Goal: Information Seeking & Learning: Find specific fact

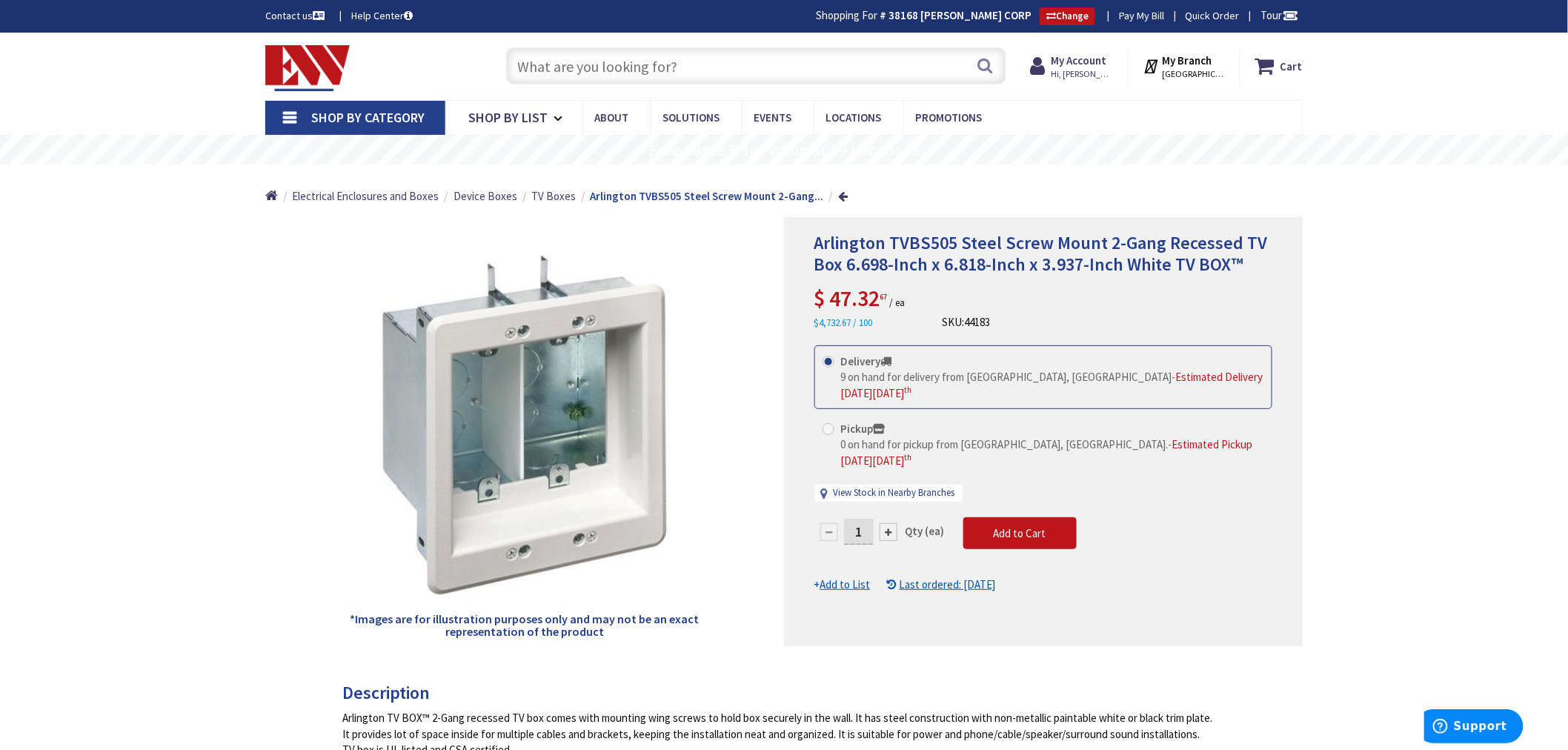
click at [540, 75] on input "text" at bounding box center [757, 66] width 501 height 37
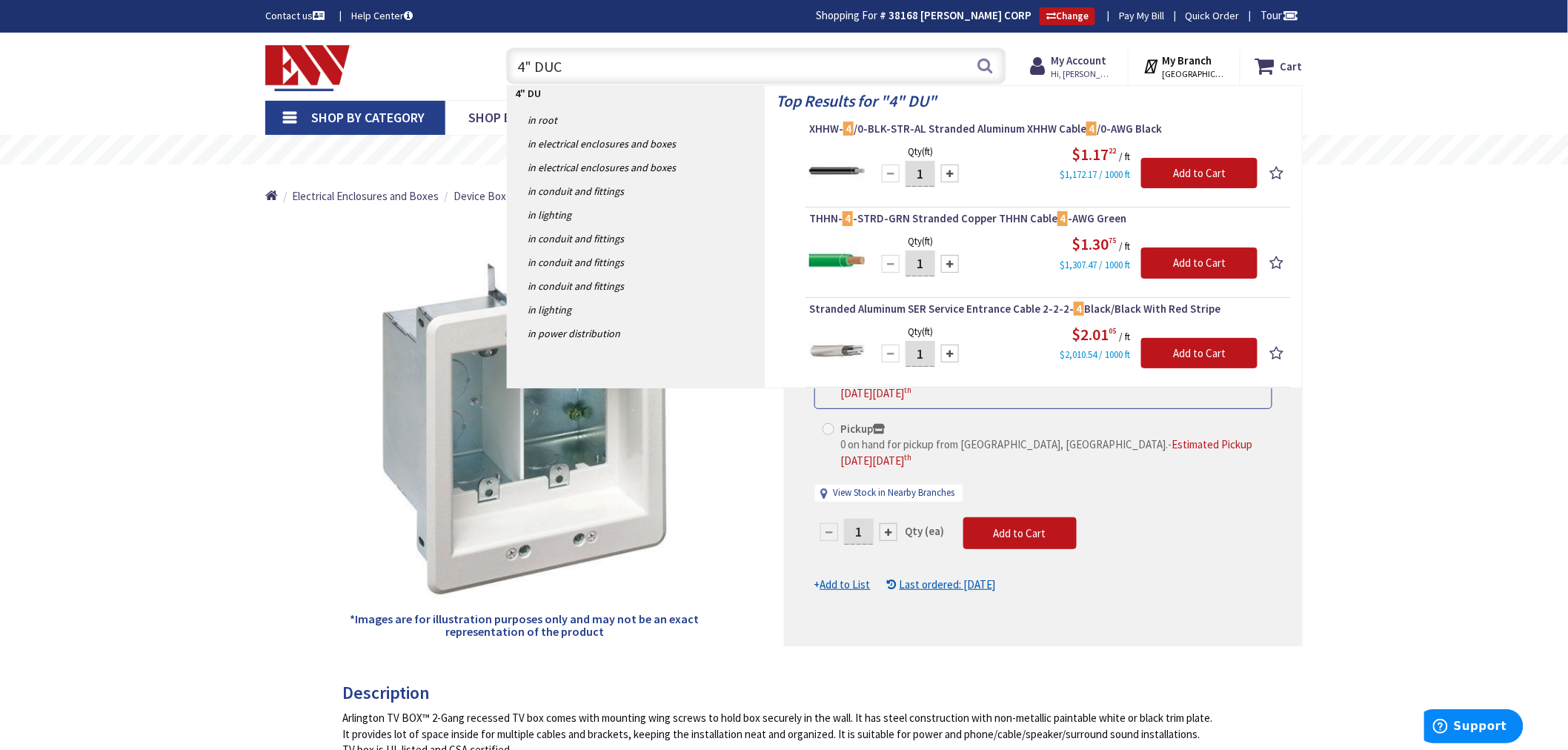
type input "4" DUCT"
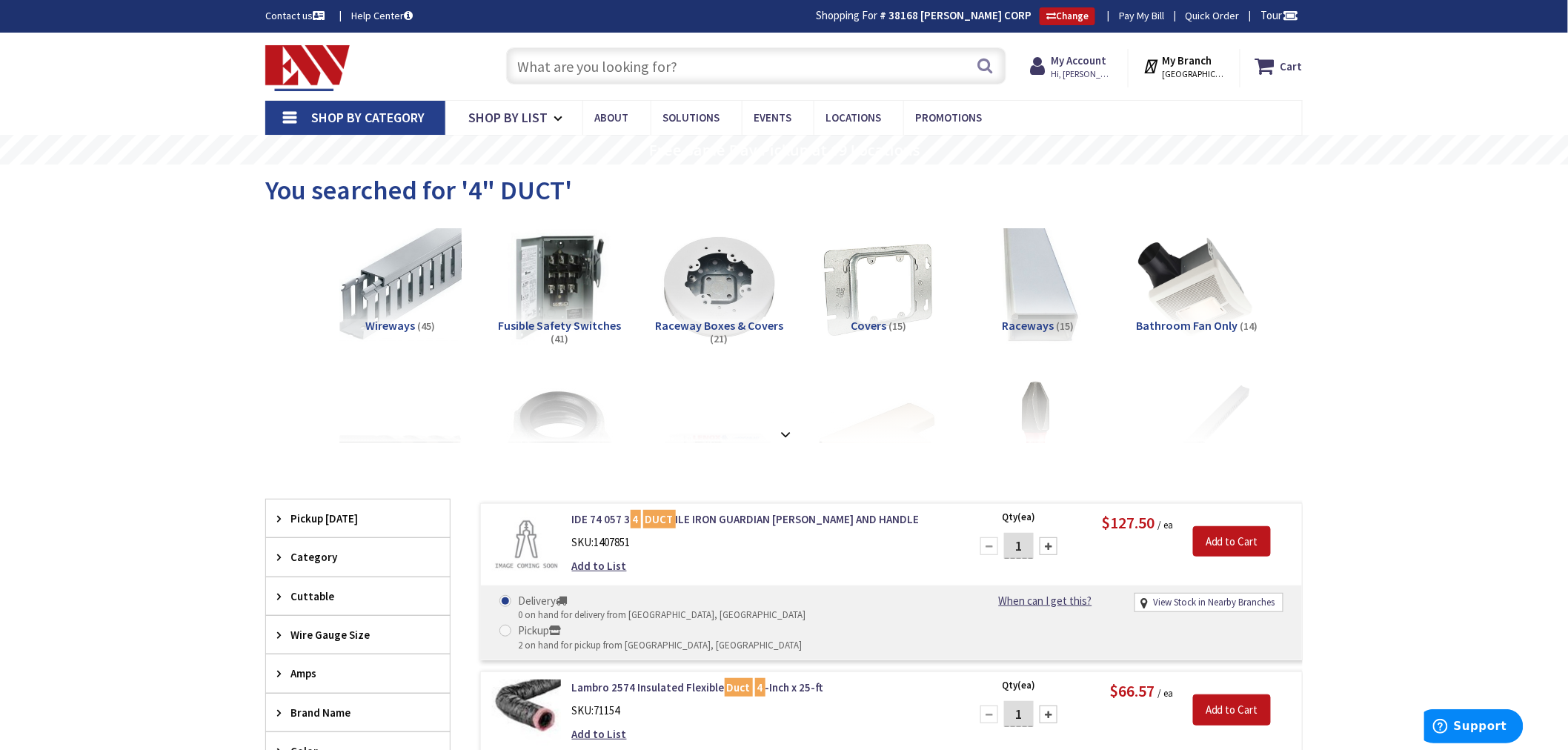
click at [554, 63] on input "text" at bounding box center [757, 66] width 501 height 37
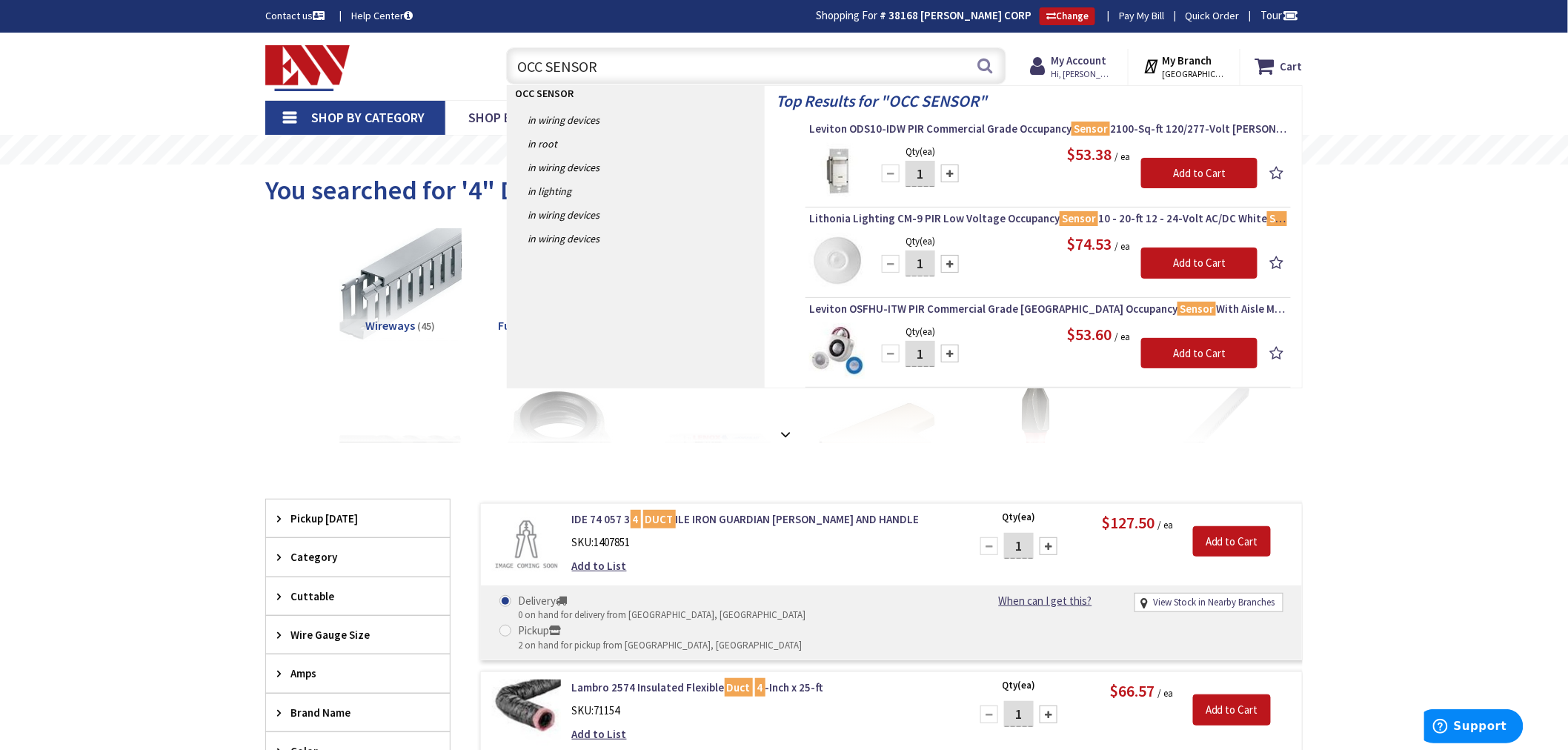
click at [519, 62] on input "OCC SENSOR" at bounding box center [757, 66] width 501 height 37
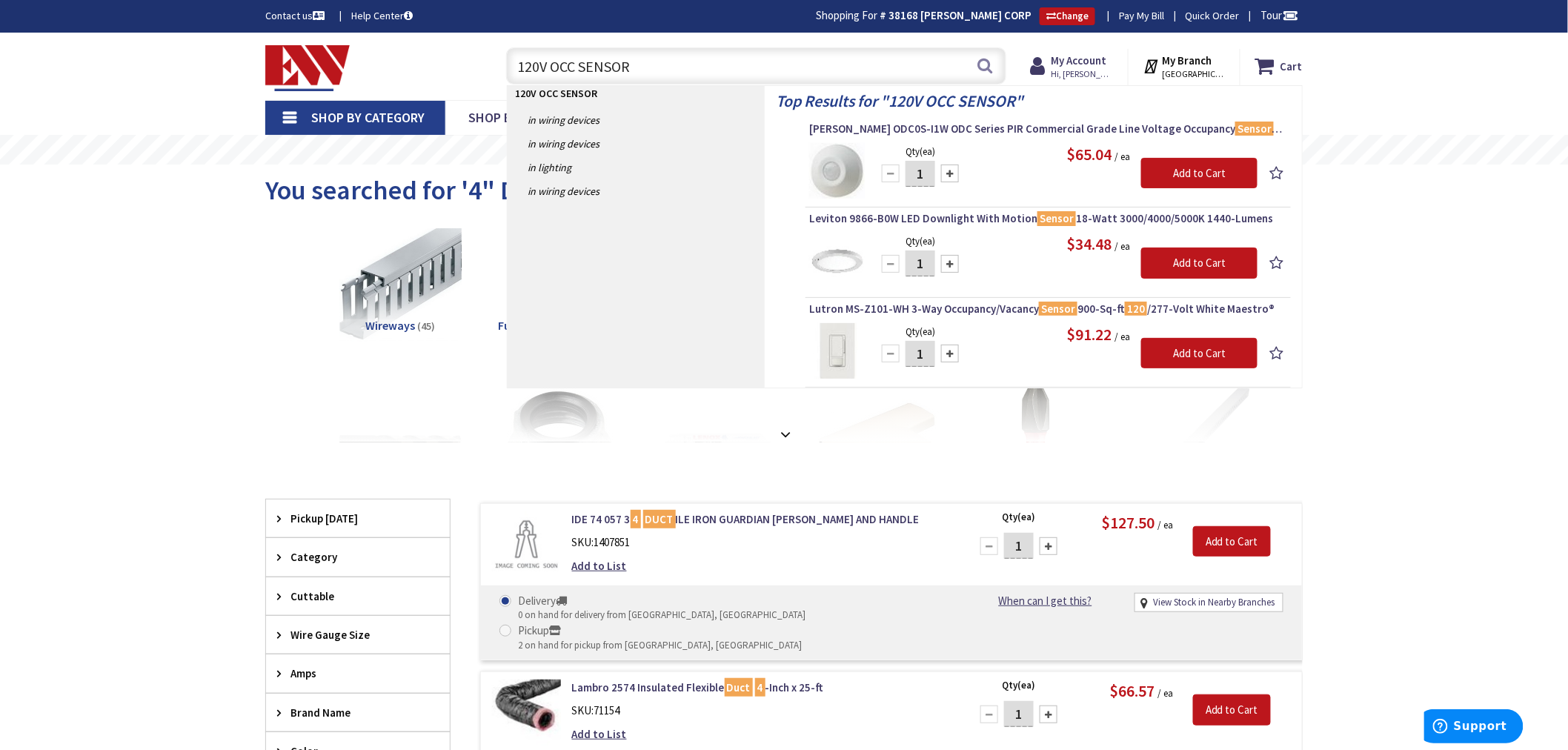
type input "120V OCC SENSOR"
drag, startPoint x: 548, startPoint y: 81, endPoint x: 378, endPoint y: 97, distance: 170.8
click at [378, 97] on div "Skip to Content Toggle Nav 120V OCC SENSOR 120V OCC SENSOR Search Cart My Cart …" at bounding box center [783, 66] width 1111 height 67
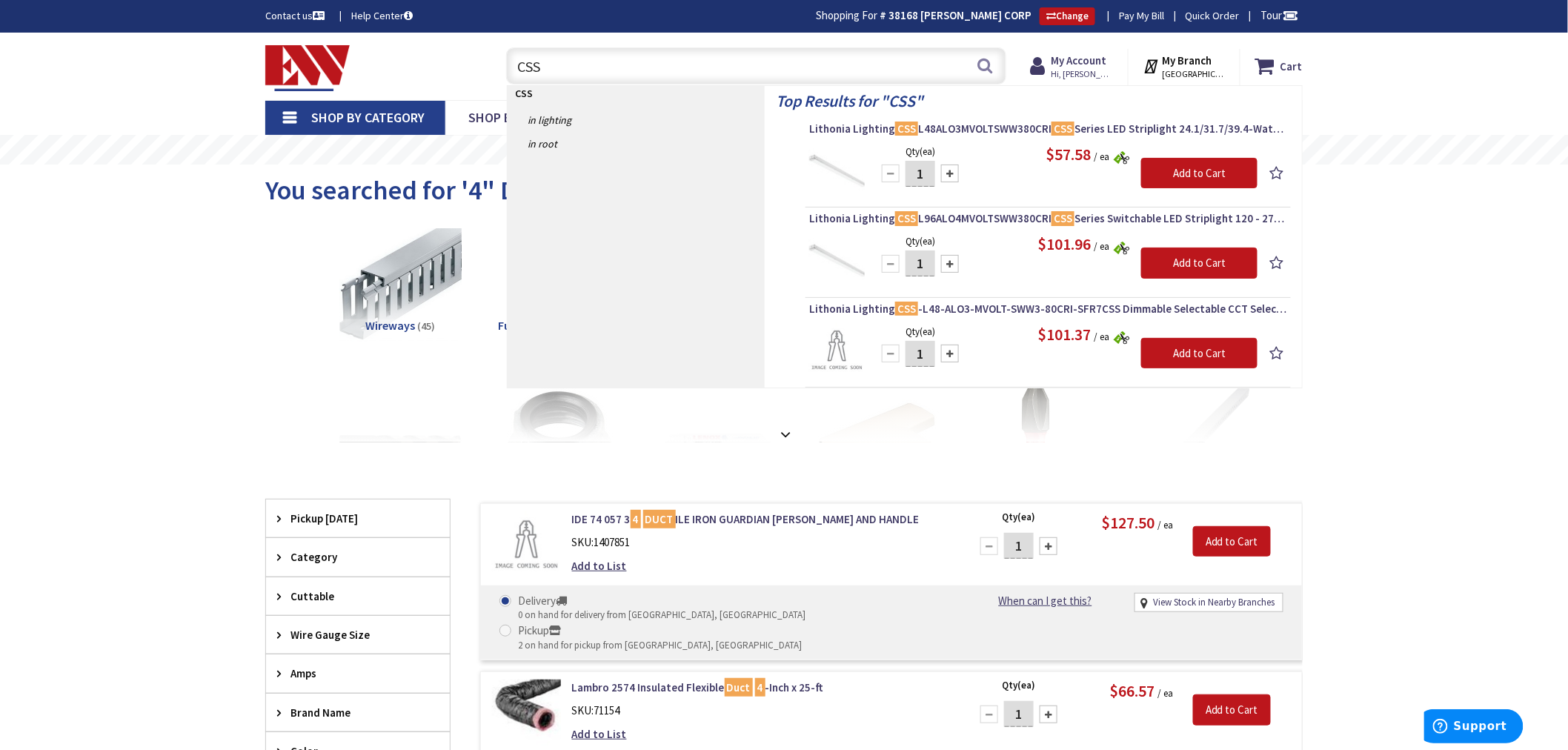
type input "CSS"
drag, startPoint x: 549, startPoint y: 75, endPoint x: 501, endPoint y: 79, distance: 48.2
click at [501, 79] on div "CSS CSS Search" at bounding box center [752, 65] width 507 height 48
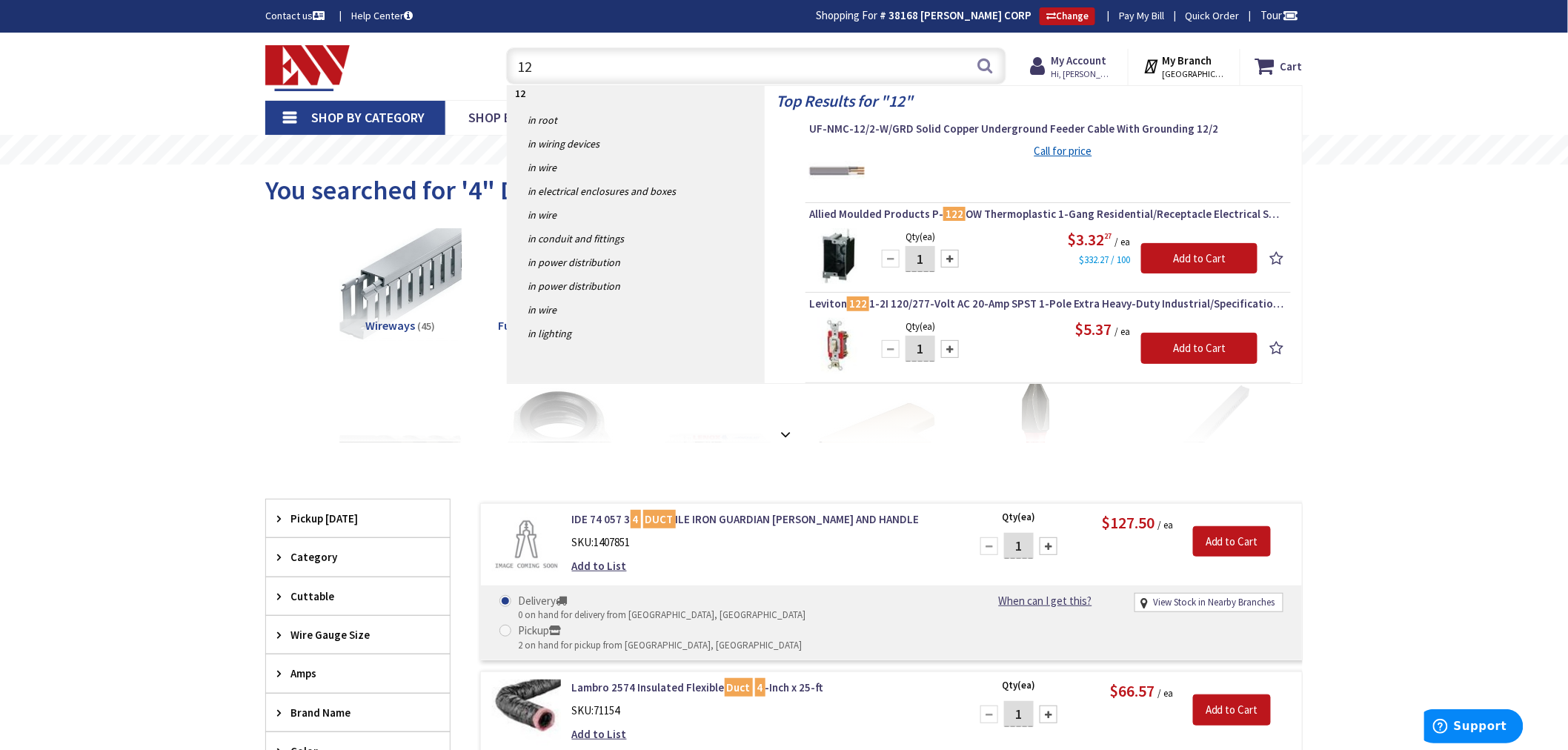
type input "1"
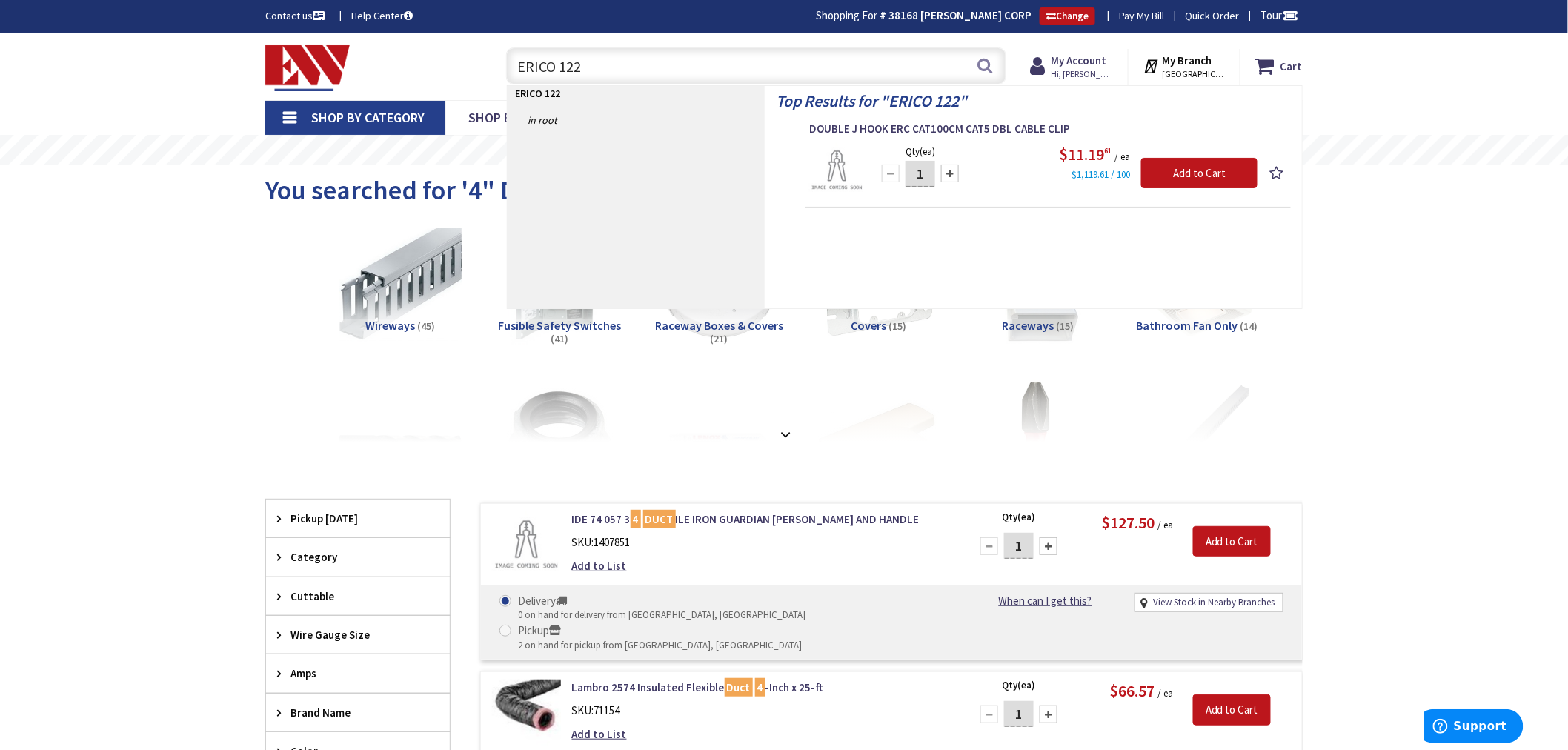
type input "ERICO 122"
drag, startPoint x: 600, startPoint y: 67, endPoint x: 446, endPoint y: 72, distance: 154.1
click at [446, 72] on div "Toggle Nav ERICO 122 ERICO 122 Search Cart My Cart Close You have no items in y…" at bounding box center [784, 66] width 1060 height 50
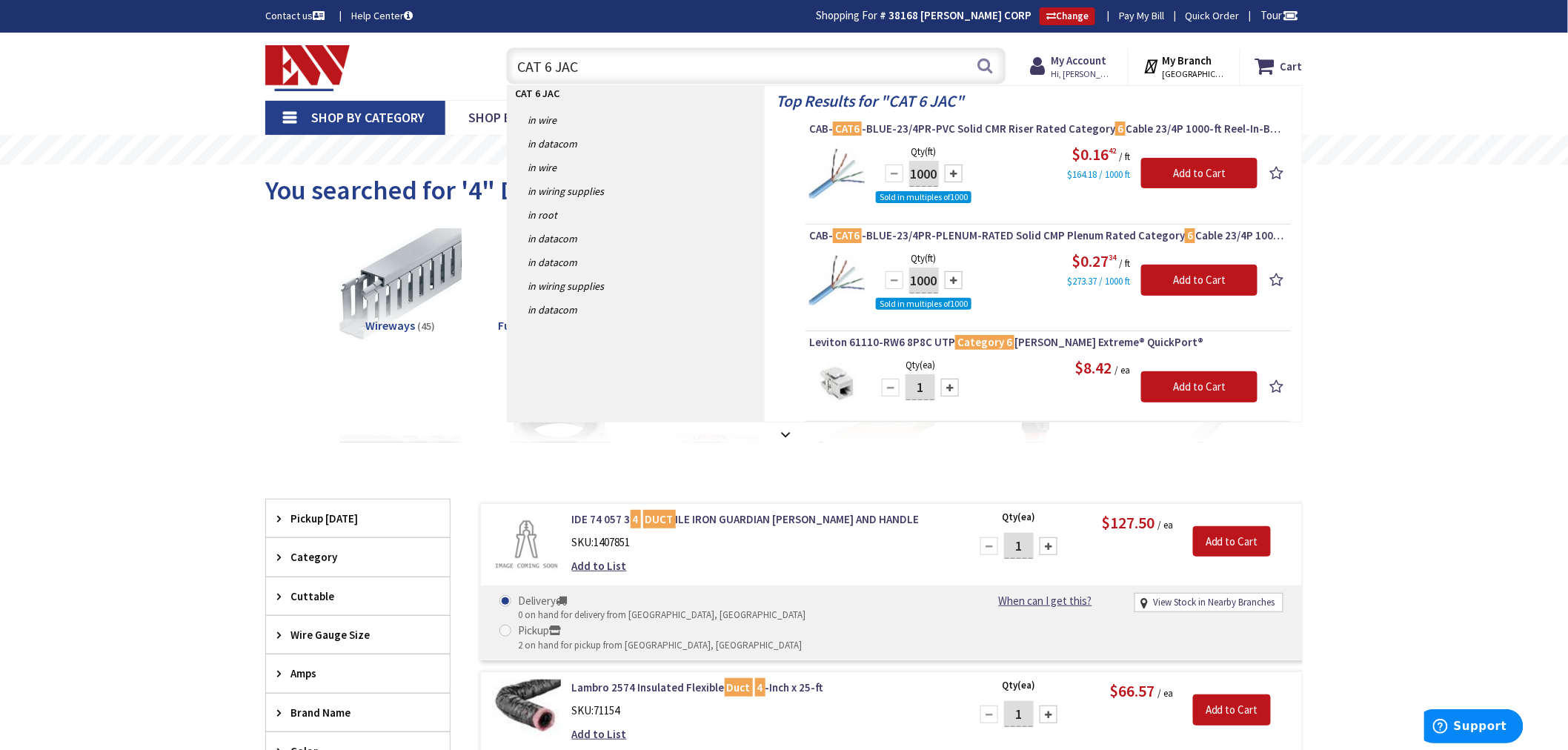
type input "CAT 6 JACK"
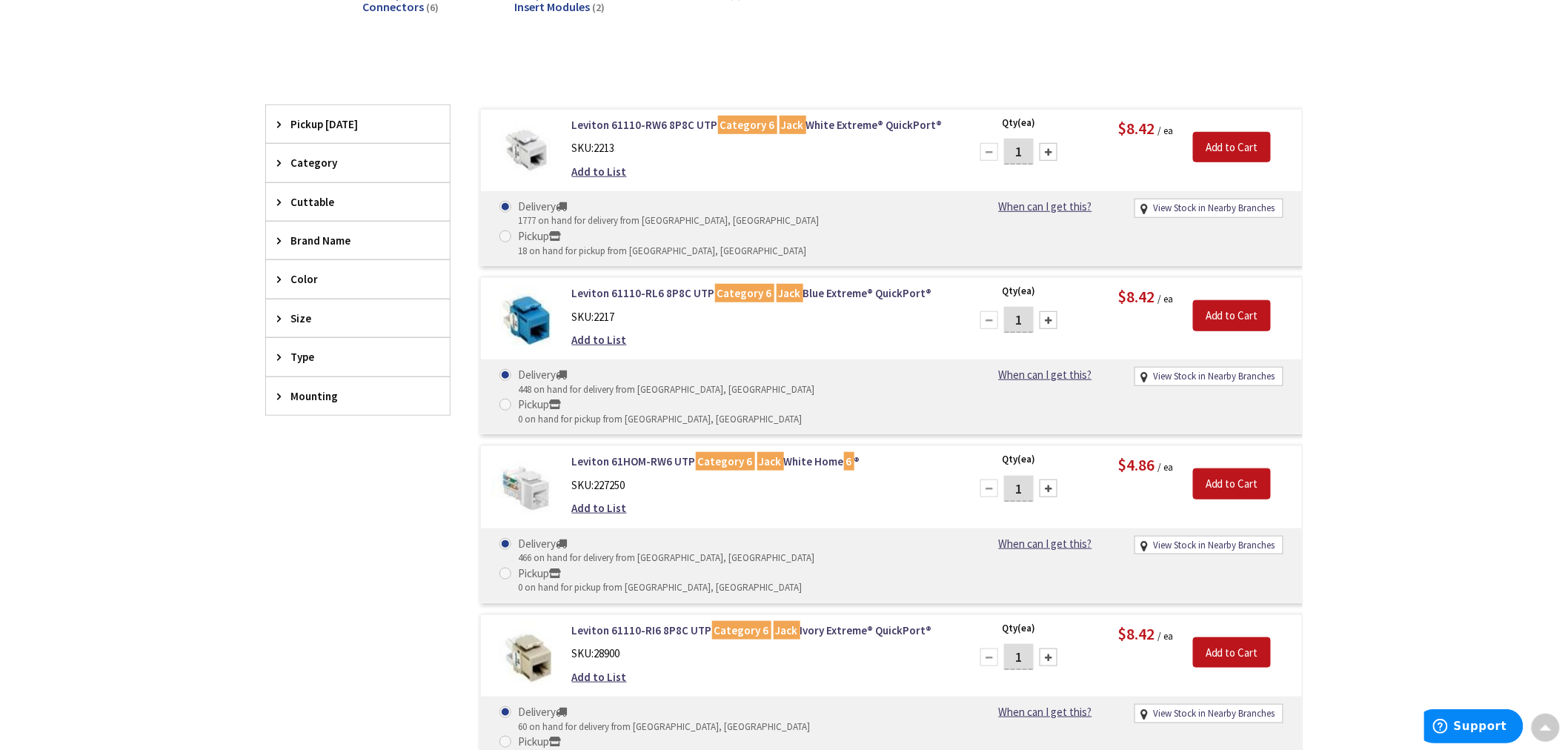
scroll to position [331, 0]
